Goal: Task Accomplishment & Management: Manage account settings

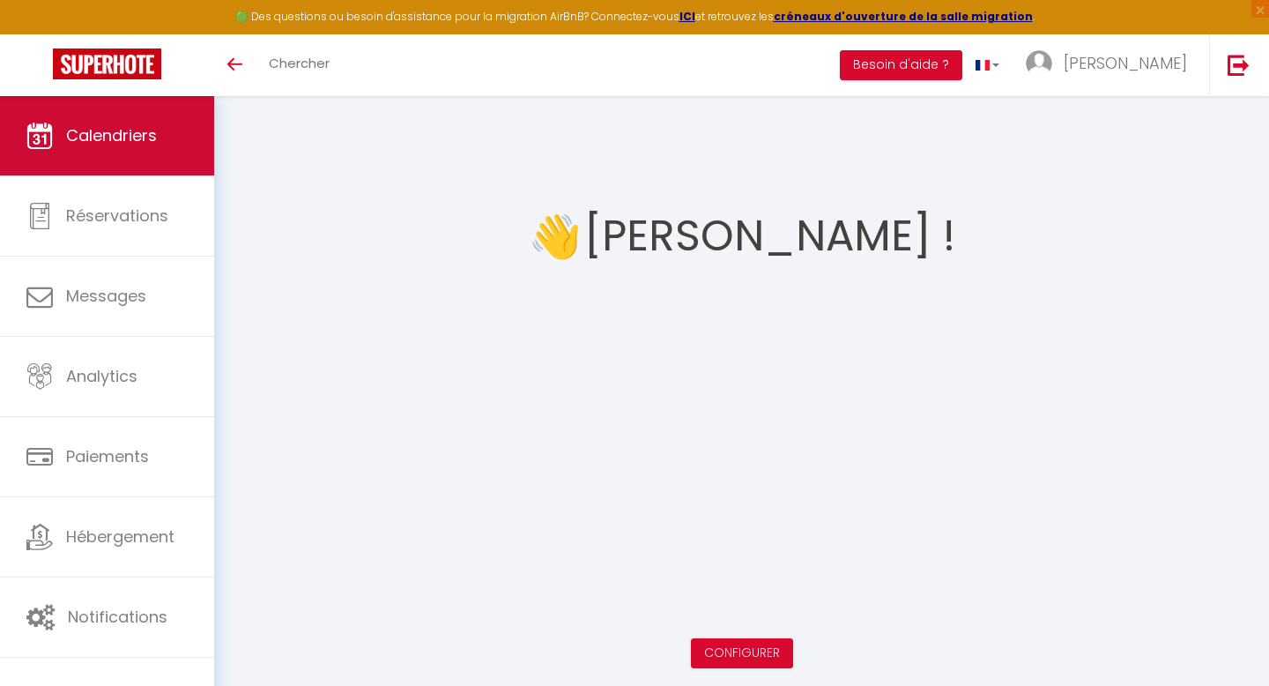
click at [115, 109] on link "Calendriers" at bounding box center [107, 135] width 214 height 79
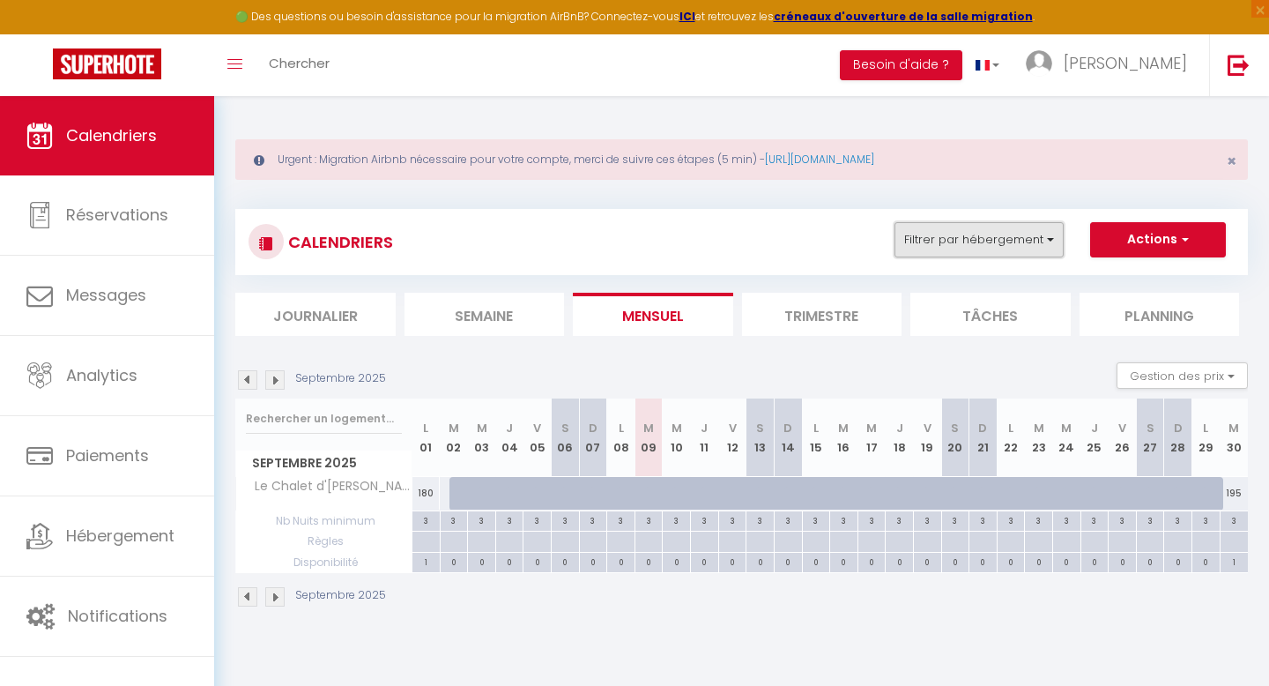
click at [978, 232] on button "Filtrer par hébergement" at bounding box center [979, 239] width 169 height 35
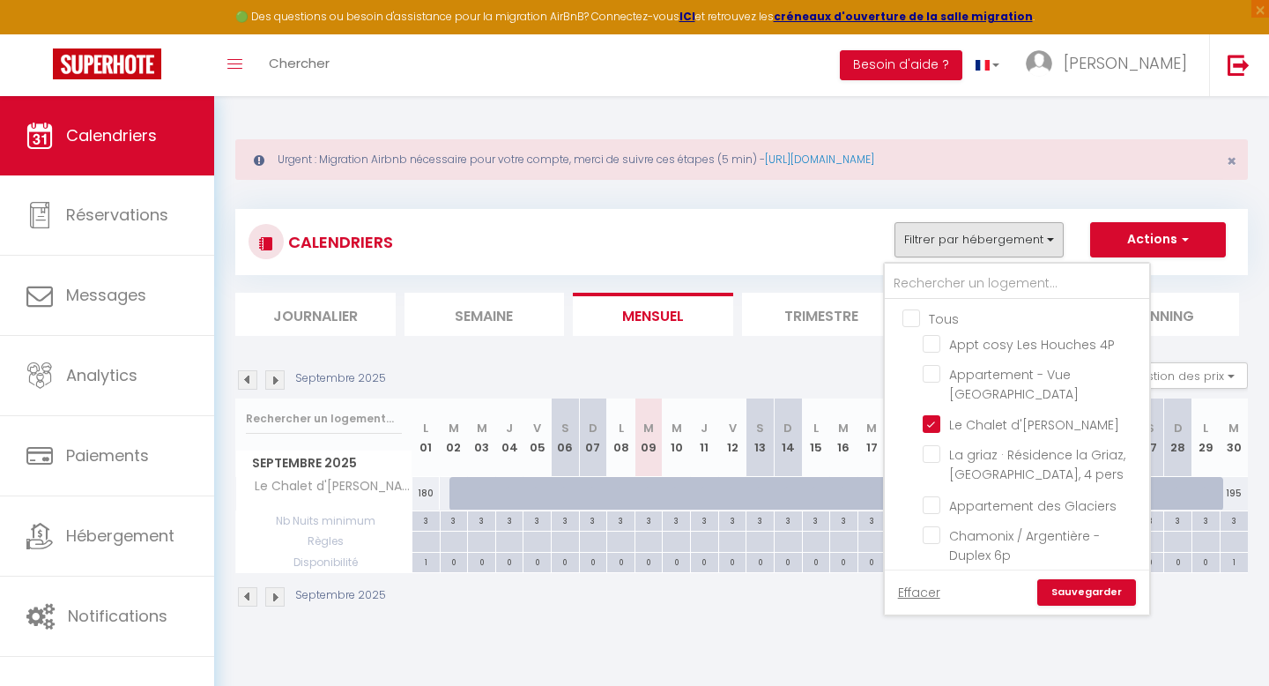
click at [919, 313] on input "Tous" at bounding box center [1035, 318] width 264 height 18
checkbox input "true"
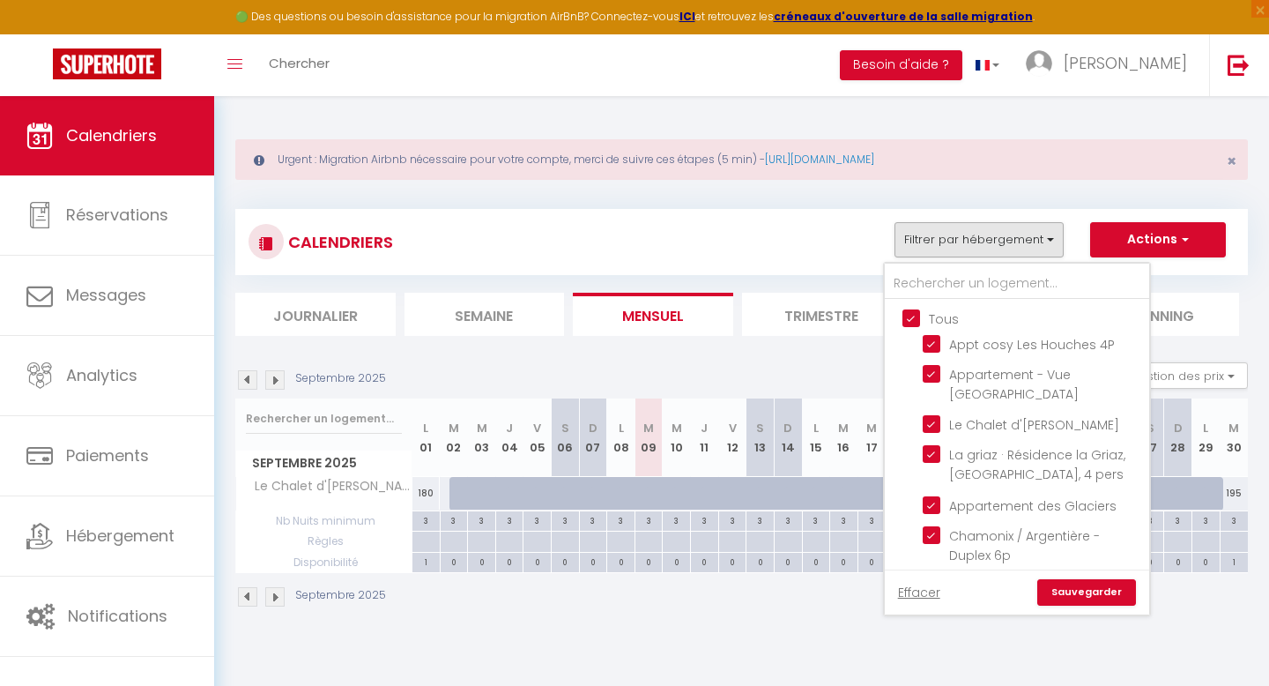
checkbox input "true"
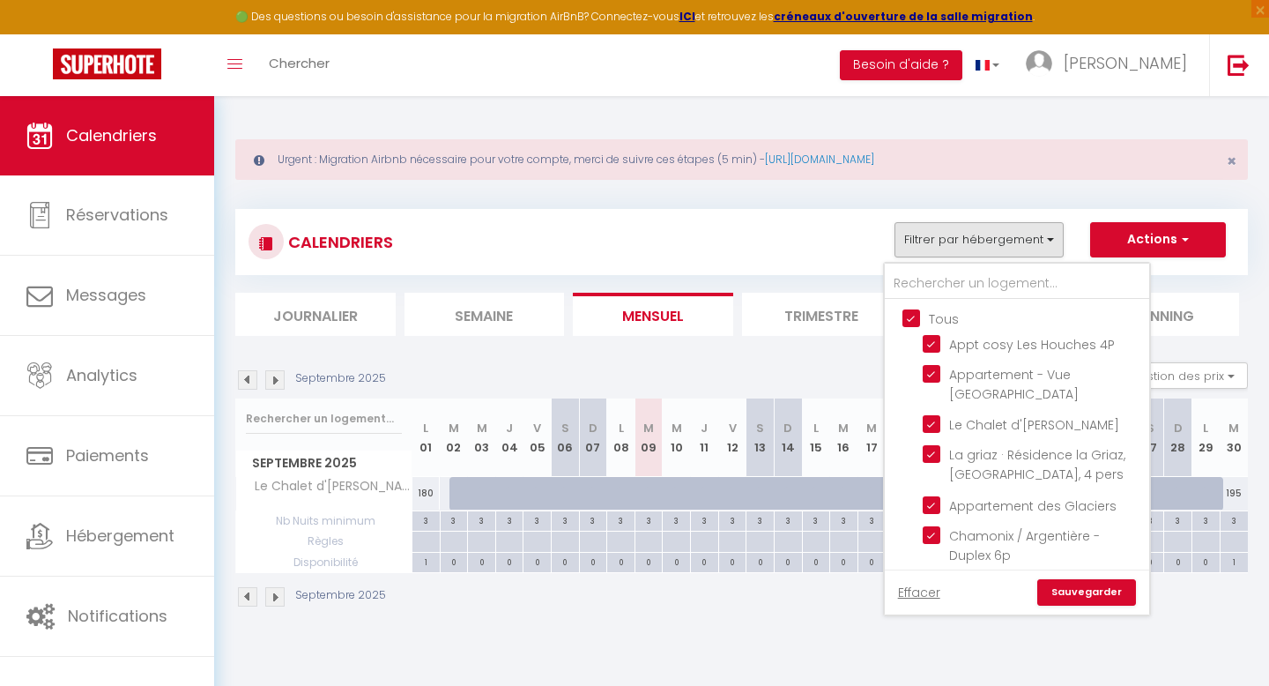
checkbox input "true"
click at [1082, 592] on link "Sauvegarder" at bounding box center [1087, 592] width 99 height 26
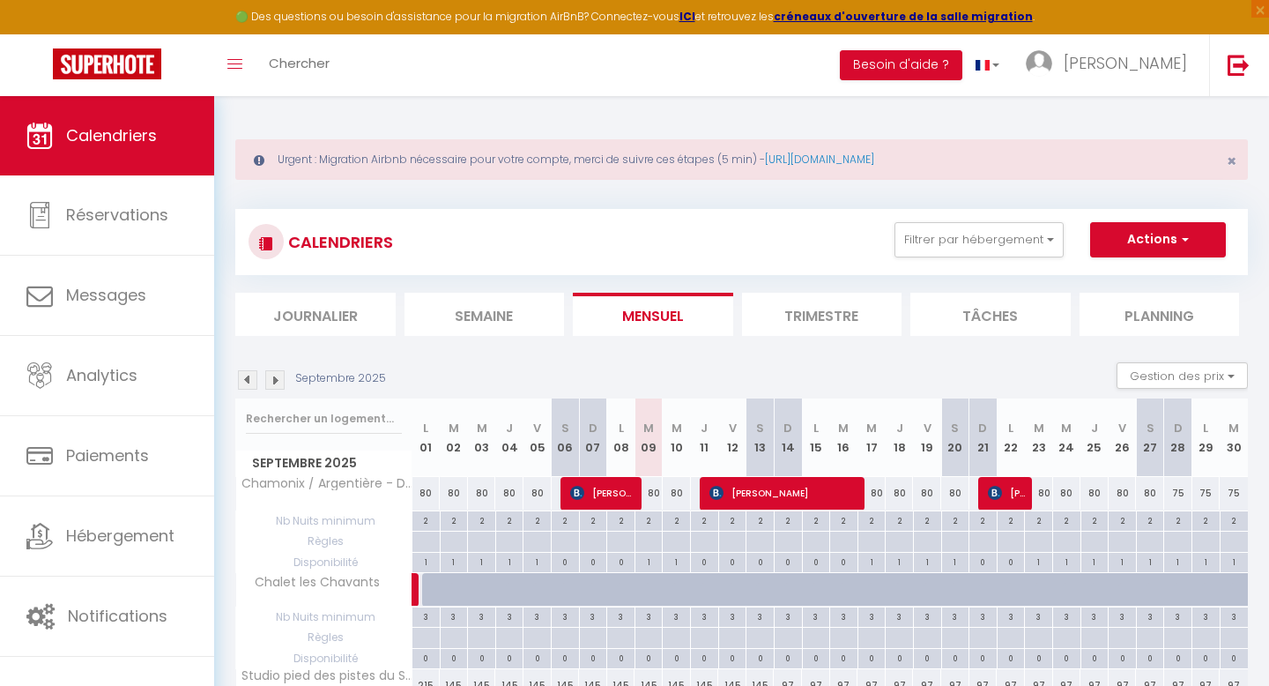
click at [646, 317] on li "Mensuel" at bounding box center [653, 314] width 160 height 43
click at [279, 379] on img at bounding box center [274, 379] width 19 height 19
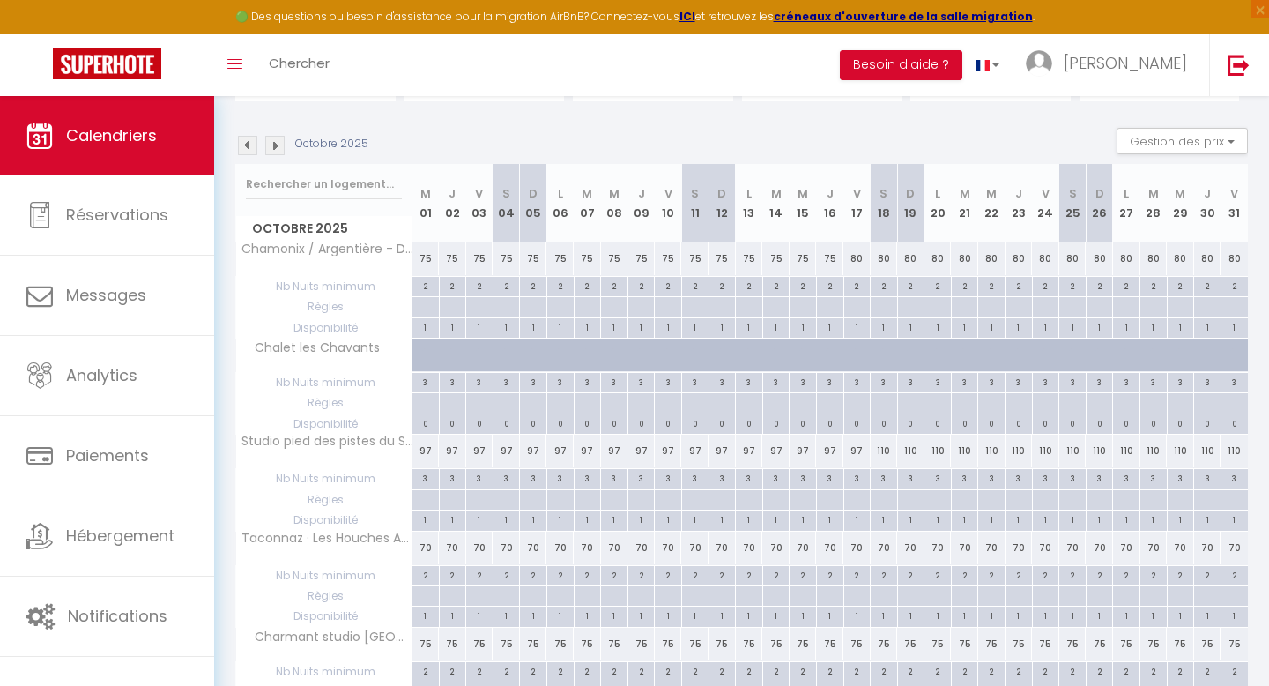
scroll to position [236, 0]
click at [476, 543] on div "70" at bounding box center [479, 546] width 27 height 33
type input "70"
type input "Ven 03 Octobre 2025"
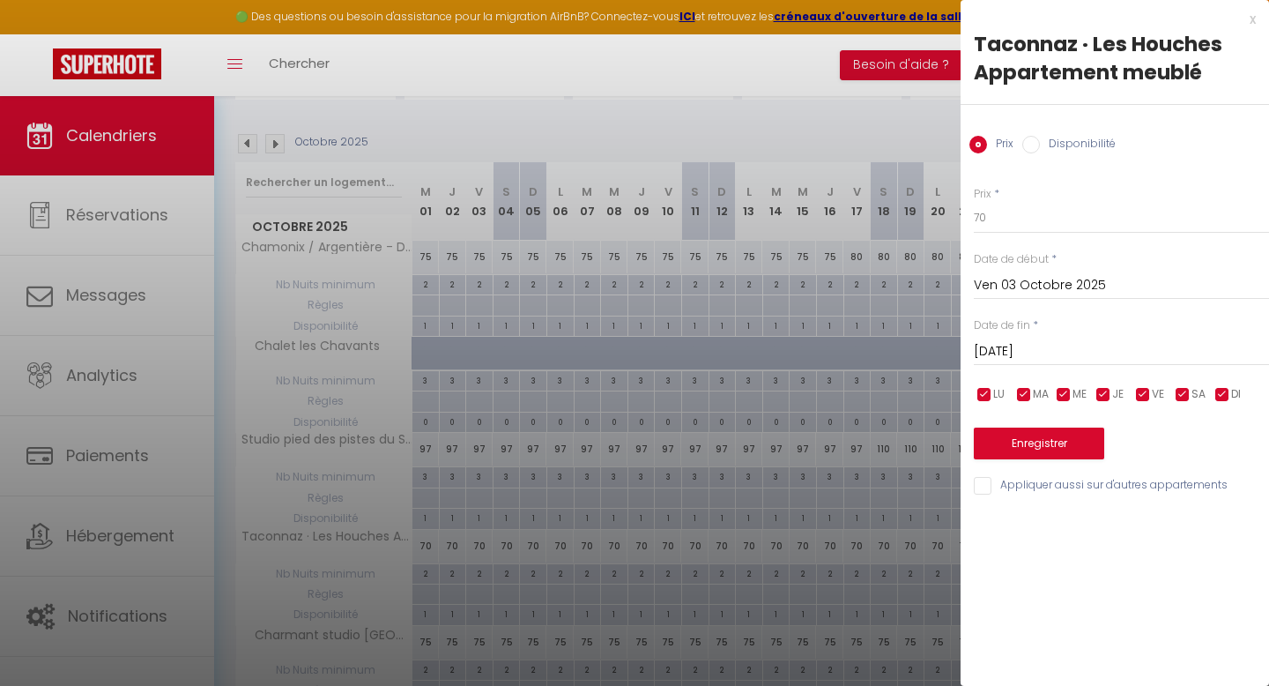
click at [1036, 345] on input "[DATE]" at bounding box center [1121, 351] width 295 height 23
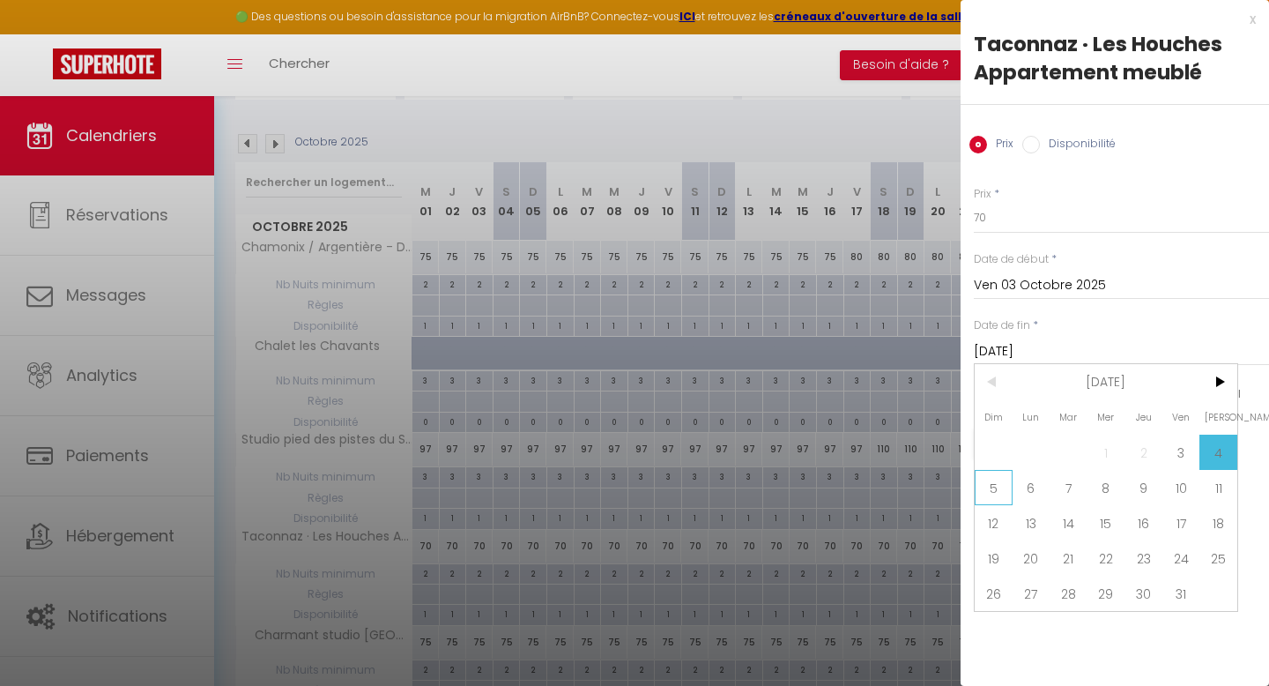
click at [995, 488] on span "5" at bounding box center [994, 487] width 38 height 35
type input "Dim 05 Octobre 2025"
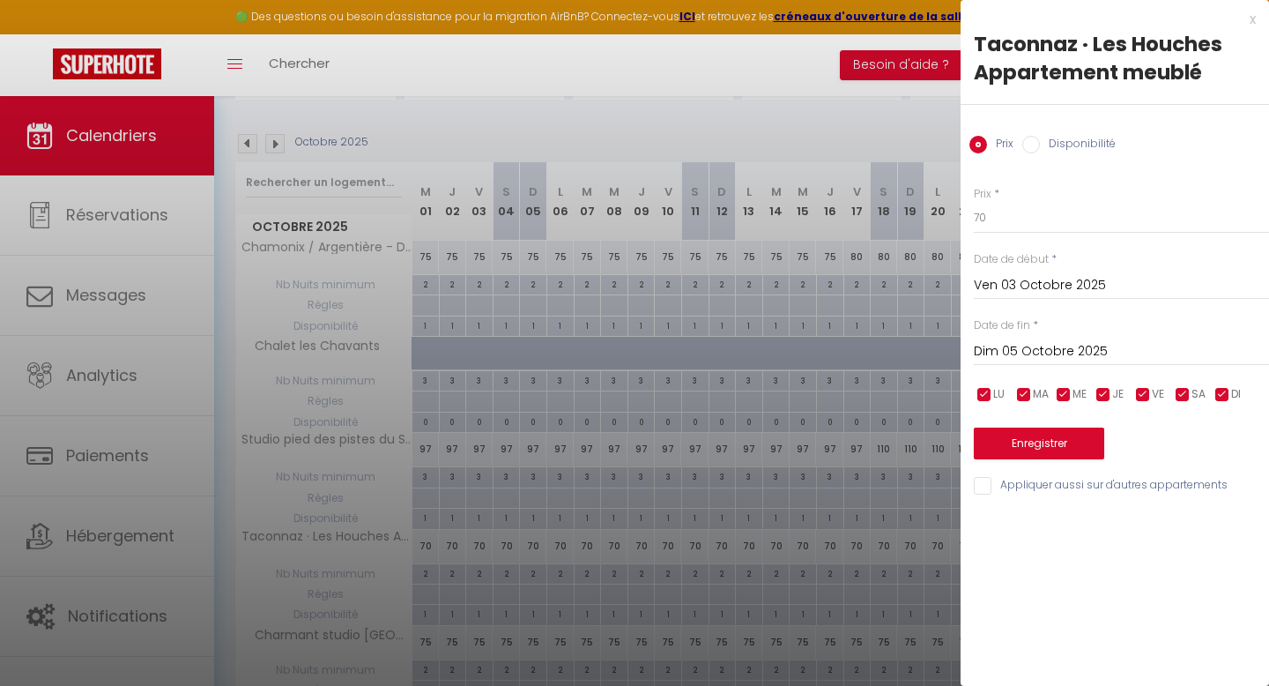
click at [1031, 147] on input "Disponibilité" at bounding box center [1032, 145] width 18 height 18
radio input "true"
radio input "false"
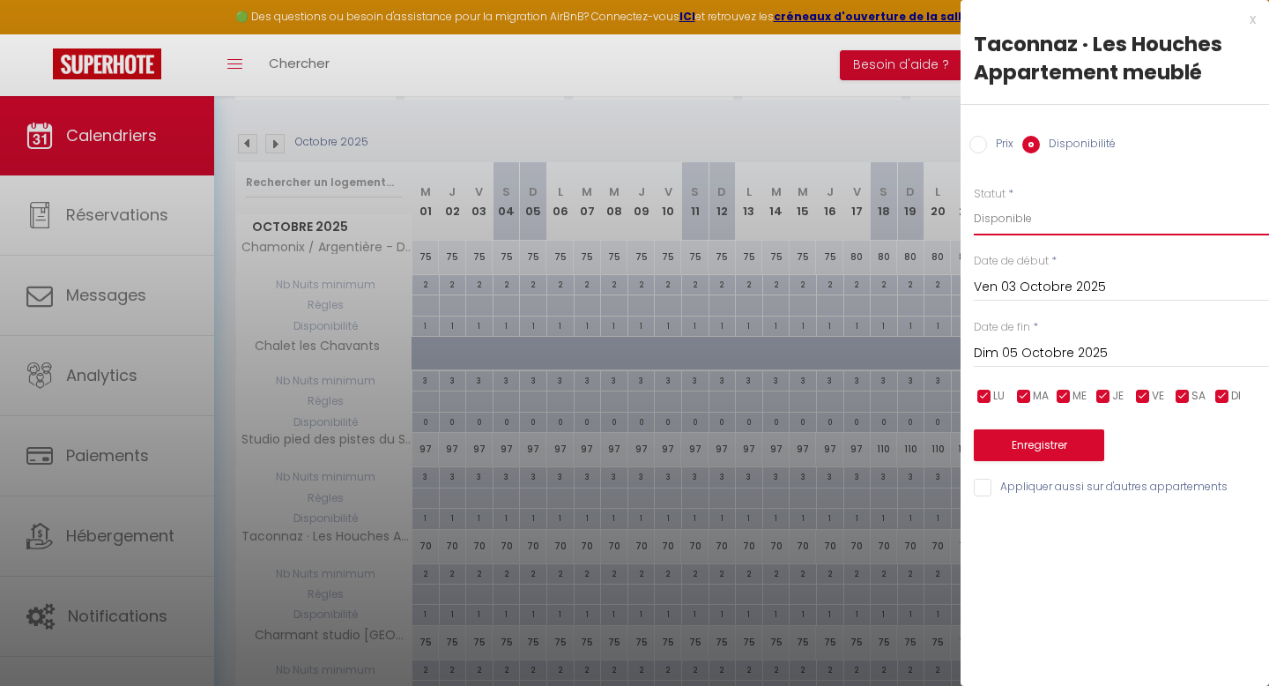
click at [1019, 220] on select "Disponible Indisponible" at bounding box center [1121, 218] width 295 height 33
select select "0"
click at [974, 202] on select "Disponible Indisponible" at bounding box center [1121, 218] width 295 height 33
click at [1059, 443] on button "Enregistrer" at bounding box center [1039, 445] width 130 height 32
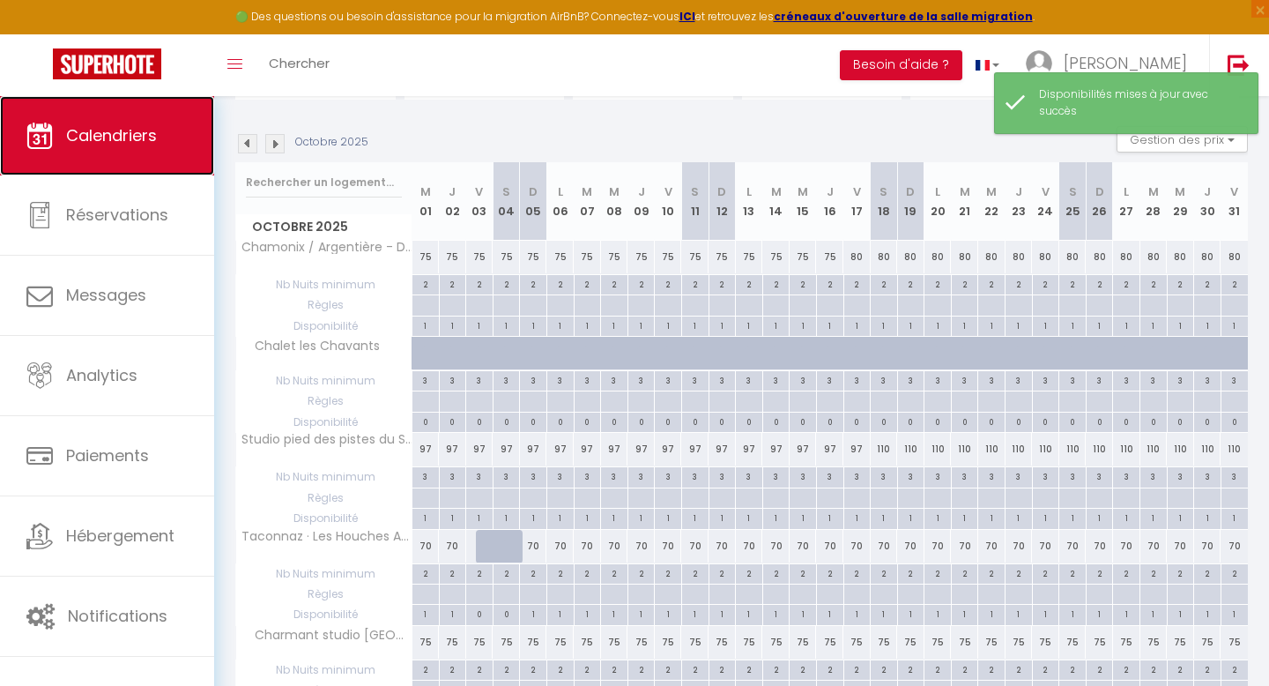
click at [112, 156] on link "Calendriers" at bounding box center [107, 135] width 214 height 79
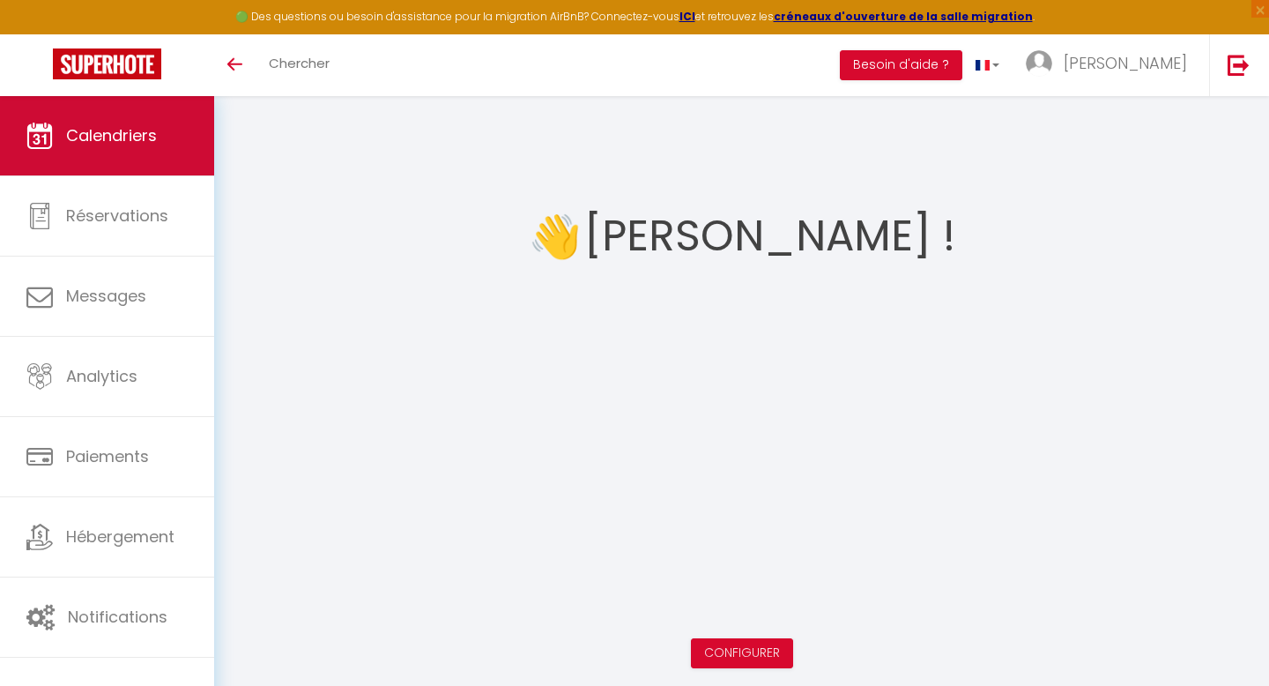
click at [111, 150] on link "Calendriers" at bounding box center [107, 135] width 214 height 79
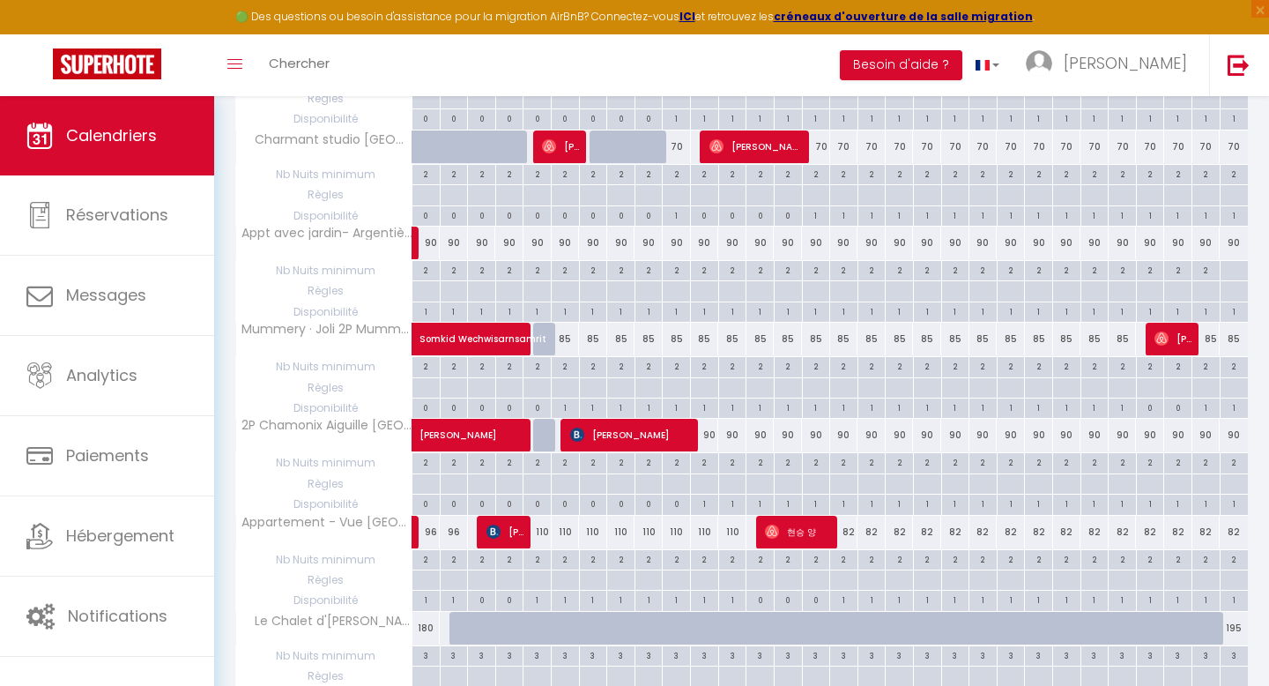
scroll to position [733, 0]
